Goal: Transaction & Acquisition: Obtain resource

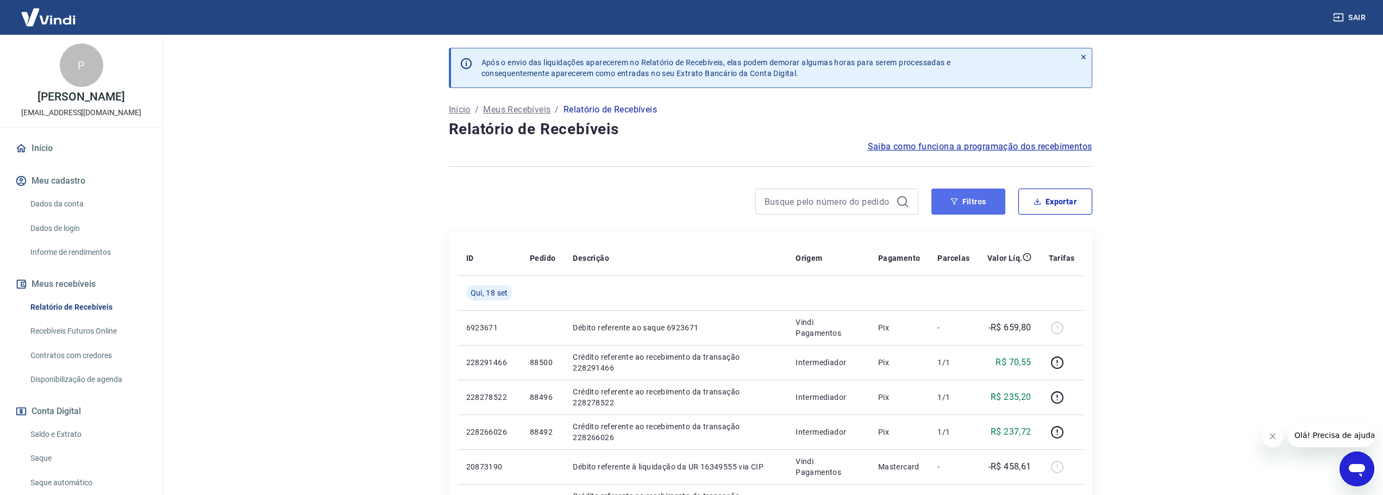
click at [988, 197] on button "Filtros" at bounding box center [969, 202] width 74 height 26
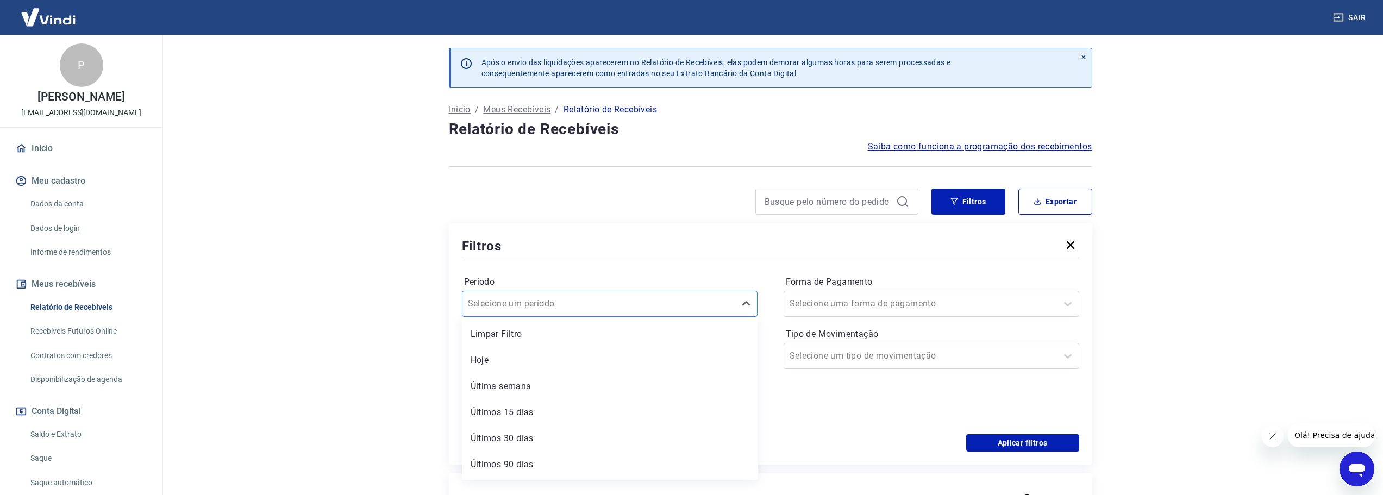
click at [658, 302] on div at bounding box center [599, 303] width 262 height 15
click at [557, 410] on div "Últimos 15 dias" at bounding box center [610, 413] width 296 height 22
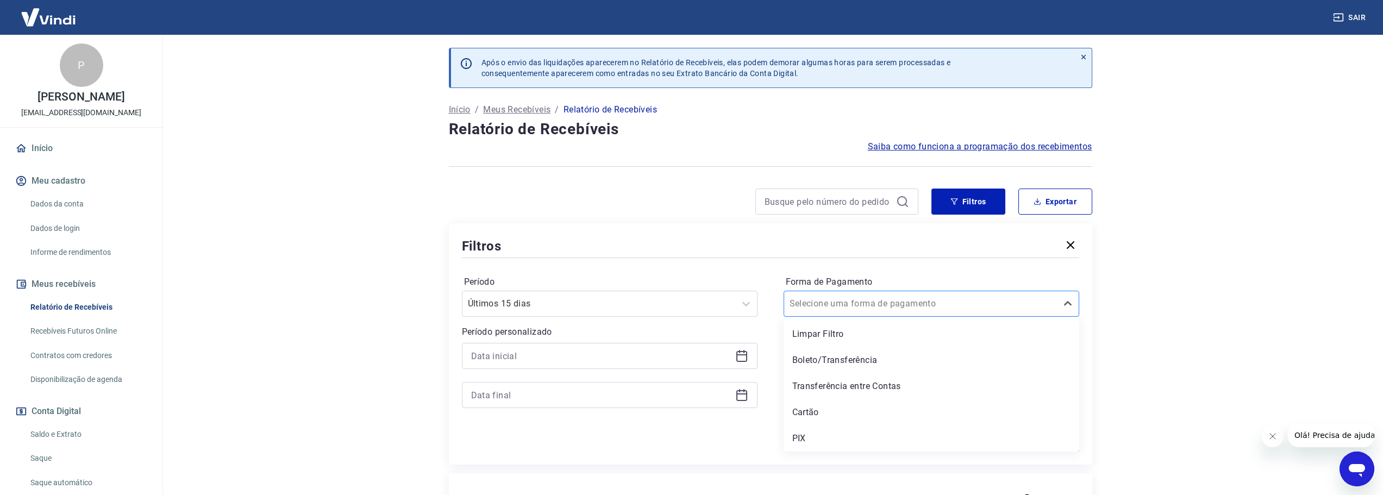
click at [900, 302] on div at bounding box center [921, 303] width 262 height 15
click at [833, 442] on div "PIX" at bounding box center [932, 439] width 296 height 22
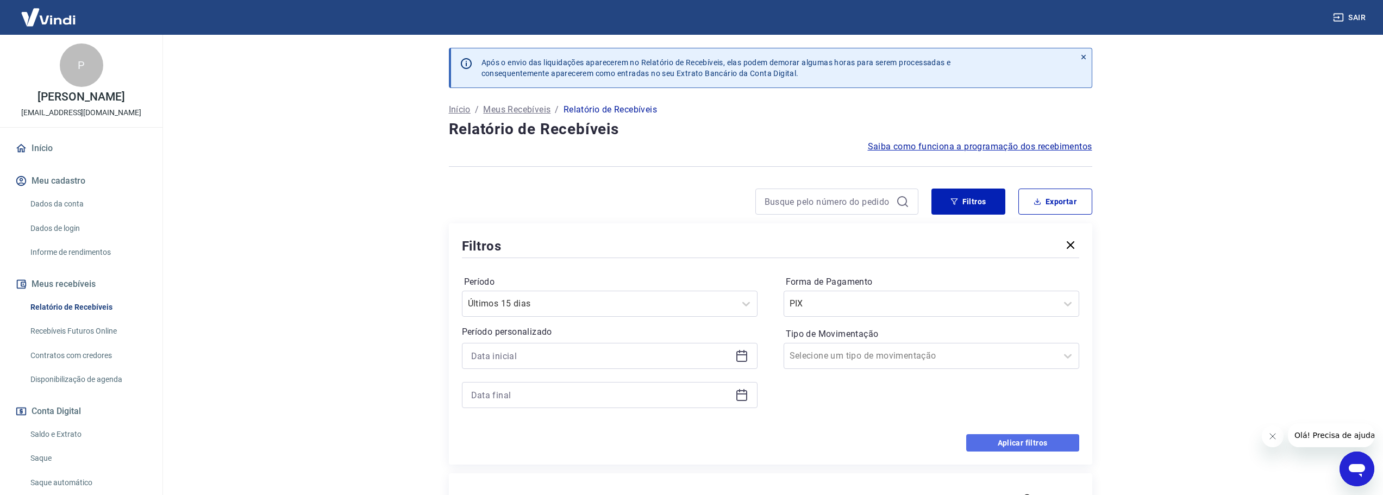
click at [1017, 441] on button "Aplicar filtros" at bounding box center [1022, 442] width 113 height 17
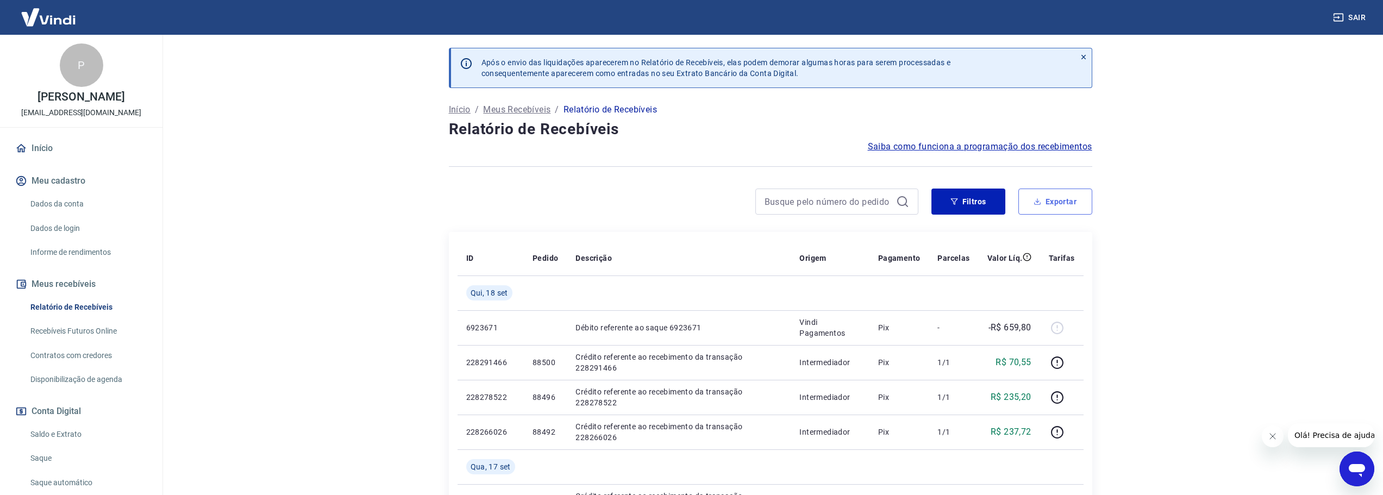
click at [1082, 204] on button "Exportar" at bounding box center [1056, 202] width 74 height 26
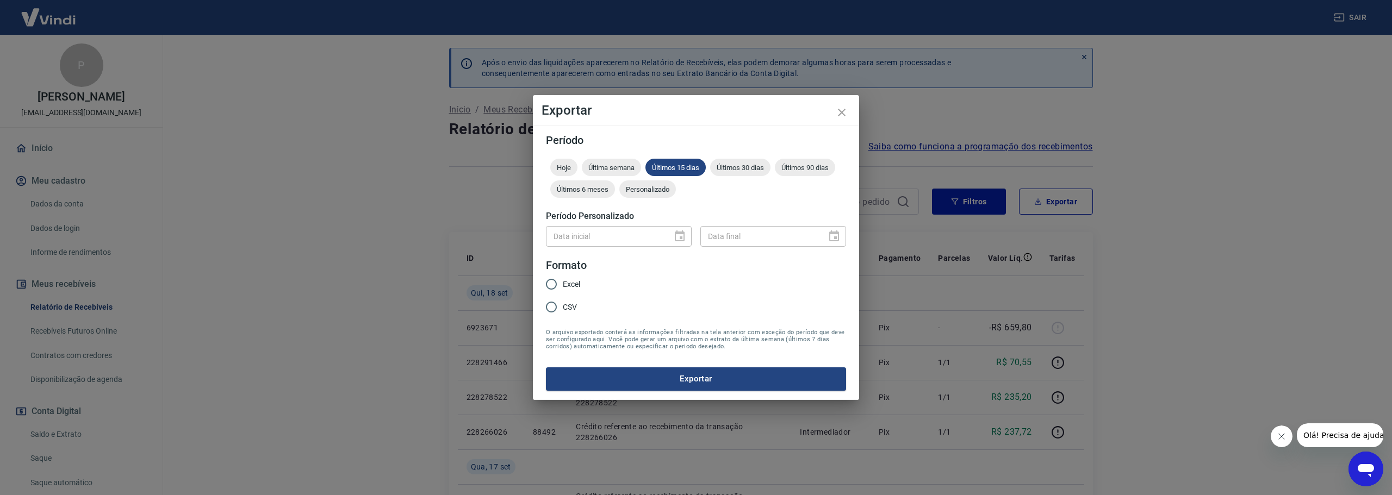
click at [578, 285] on span "Excel" at bounding box center [571, 284] width 17 height 11
click at [563, 285] on input "Excel" at bounding box center [551, 284] width 23 height 23
radio input "true"
click at [711, 375] on button "Exportar" at bounding box center [696, 378] width 300 height 23
